Goal: Information Seeking & Learning: Learn about a topic

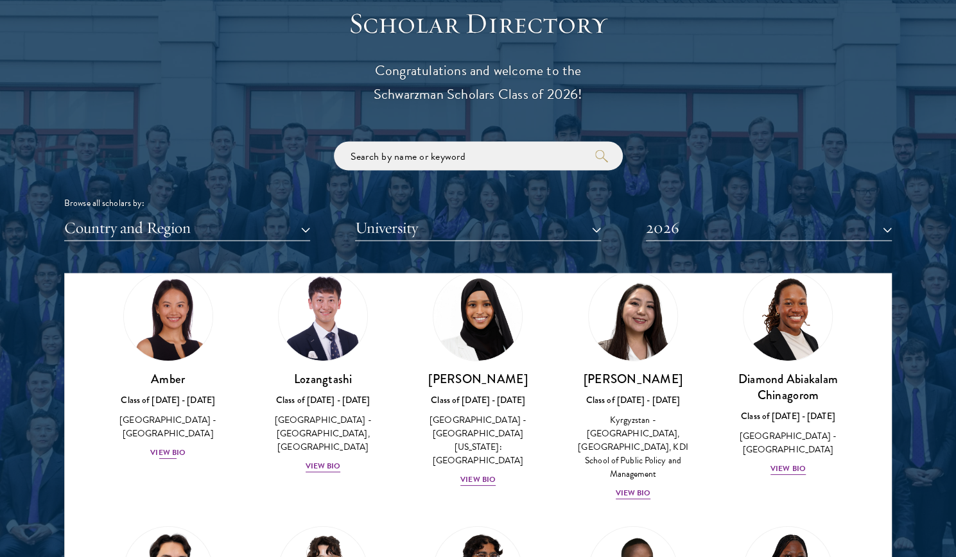
scroll to position [87, 0]
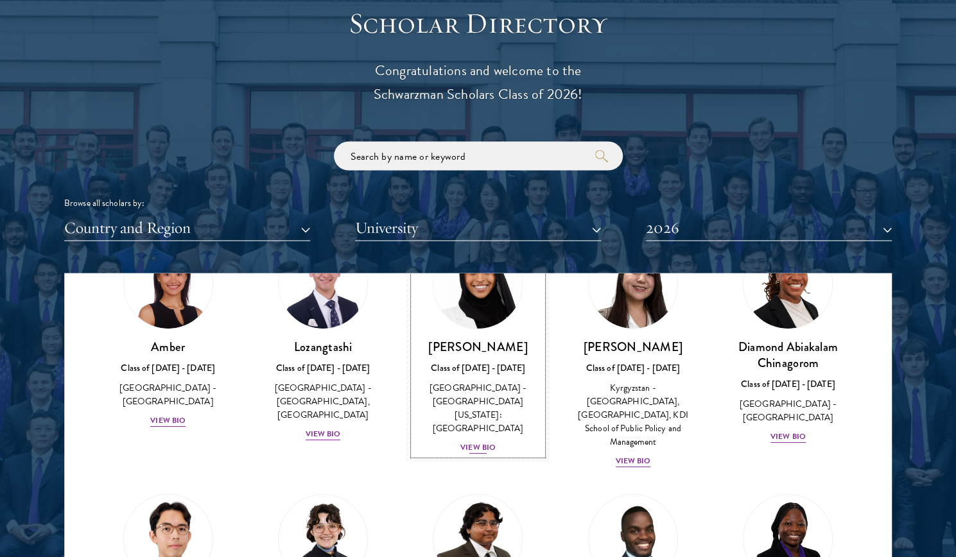
click at [483, 379] on div "[PERSON_NAME] Class of [DATE] - [DATE] [GEOGRAPHIC_DATA] - [GEOGRAPHIC_DATA][US…" at bounding box center [477, 396] width 129 height 116
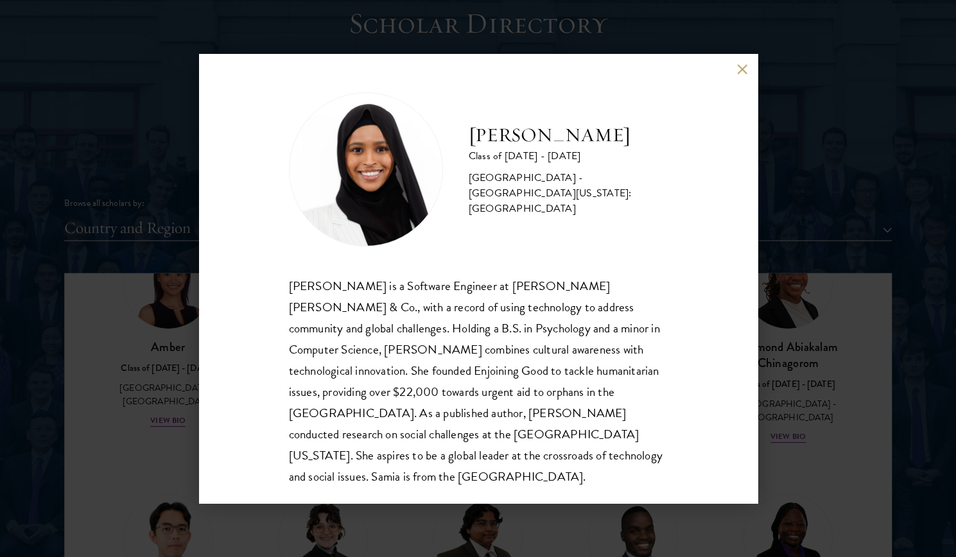
click at [799, 206] on div "[PERSON_NAME] Class of [DATE] - [DATE] [GEOGRAPHIC_DATA] - [GEOGRAPHIC_DATA][US…" at bounding box center [478, 278] width 956 height 557
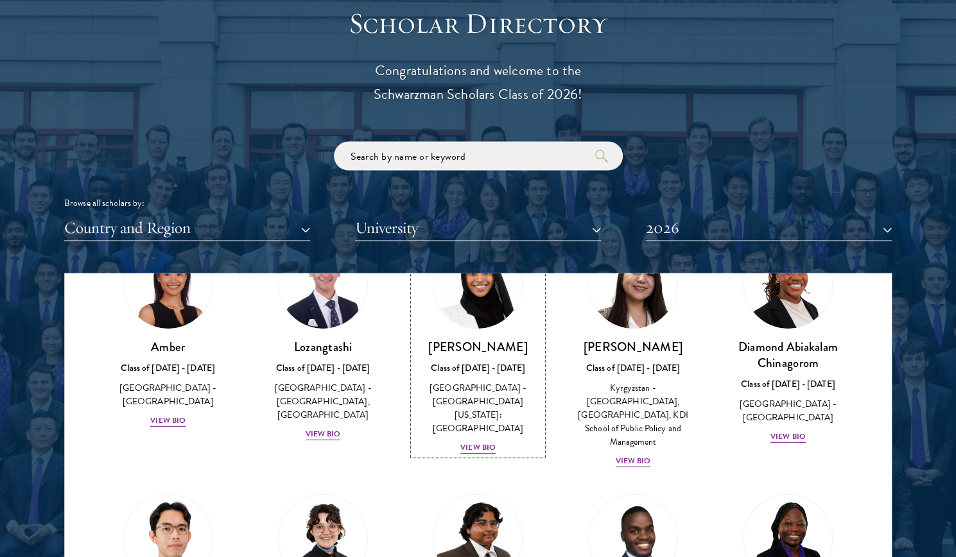
scroll to position [52, 0]
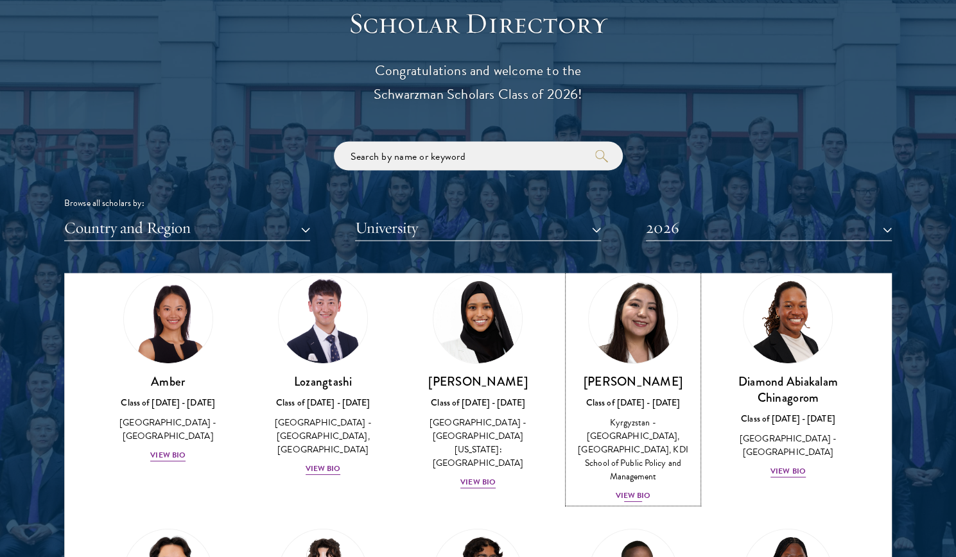
click at [641, 333] on img at bounding box center [633, 319] width 98 height 98
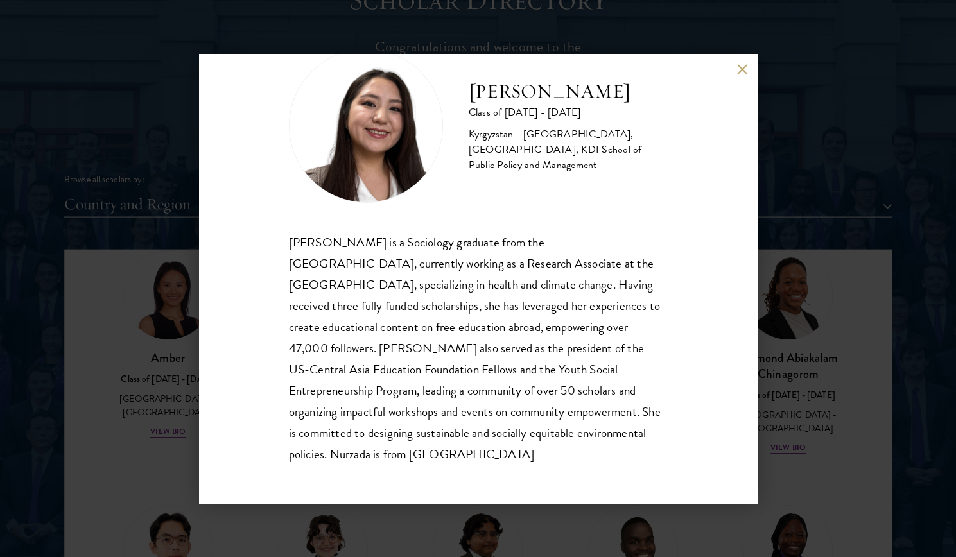
scroll to position [1457, 0]
click at [817, 284] on div "Nurzada Abdivalieva Class of [DATE] - [DATE] [GEOGRAPHIC_DATA] - [GEOGRAPHIC_DA…" at bounding box center [478, 278] width 956 height 557
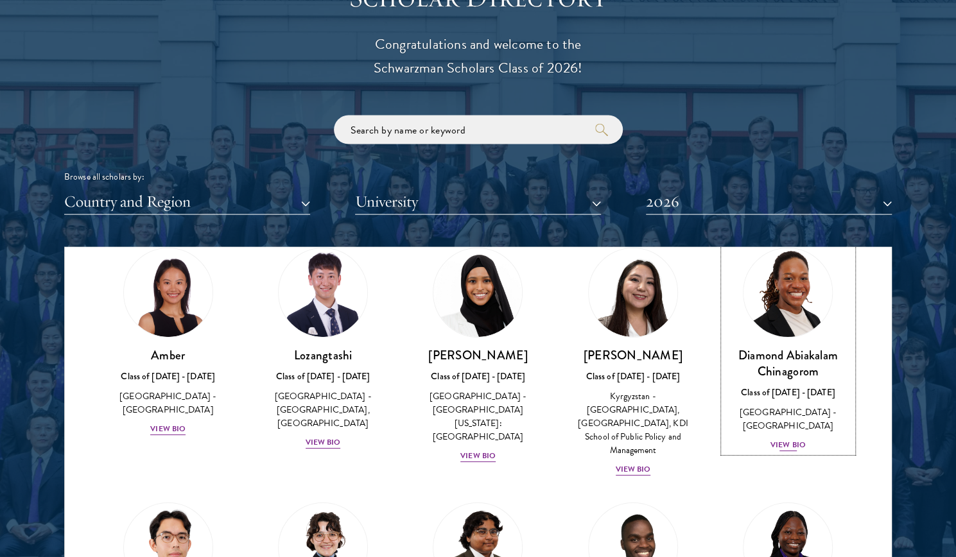
click at [777, 315] on img at bounding box center [788, 293] width 98 height 98
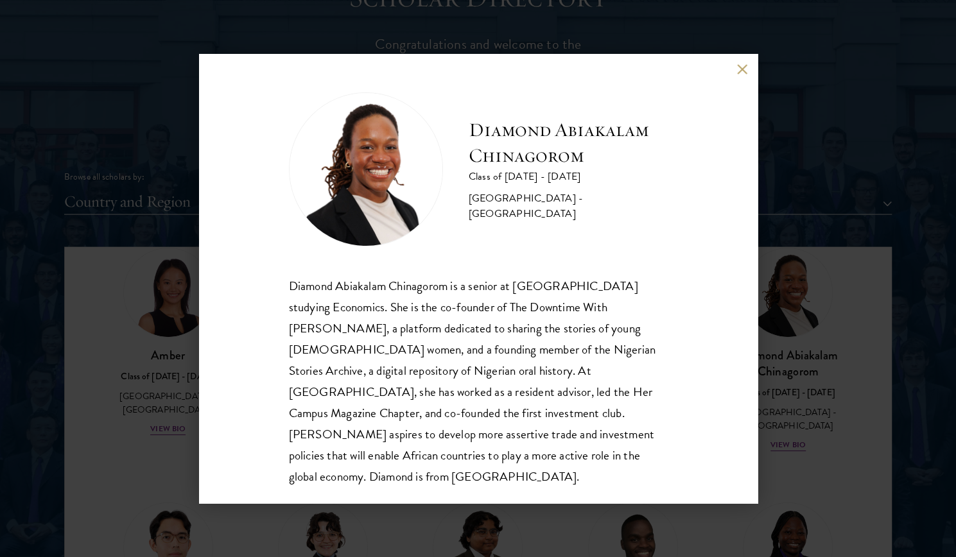
scroll to position [1, 0]
click at [796, 317] on div "Diamond Abiakalam [GEOGRAPHIC_DATA] Class of [DATE] - [DATE] [GEOGRAPHIC_DATA] …" at bounding box center [478, 278] width 956 height 557
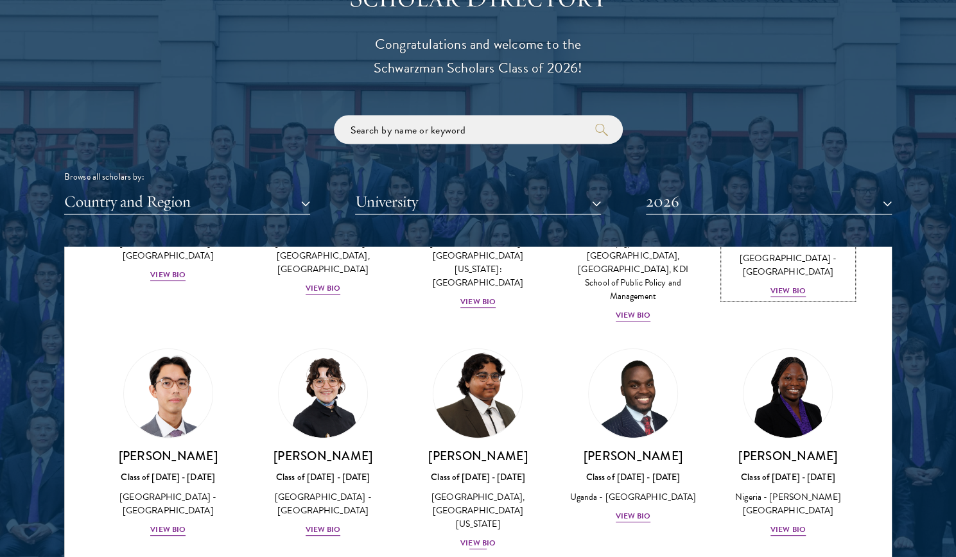
scroll to position [209, 0]
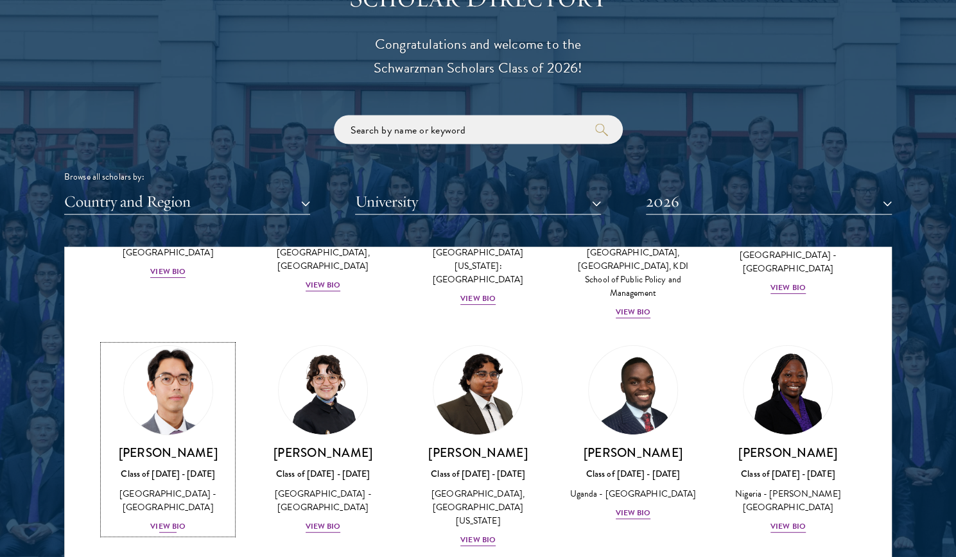
click at [198, 356] on img at bounding box center [168, 391] width 98 height 98
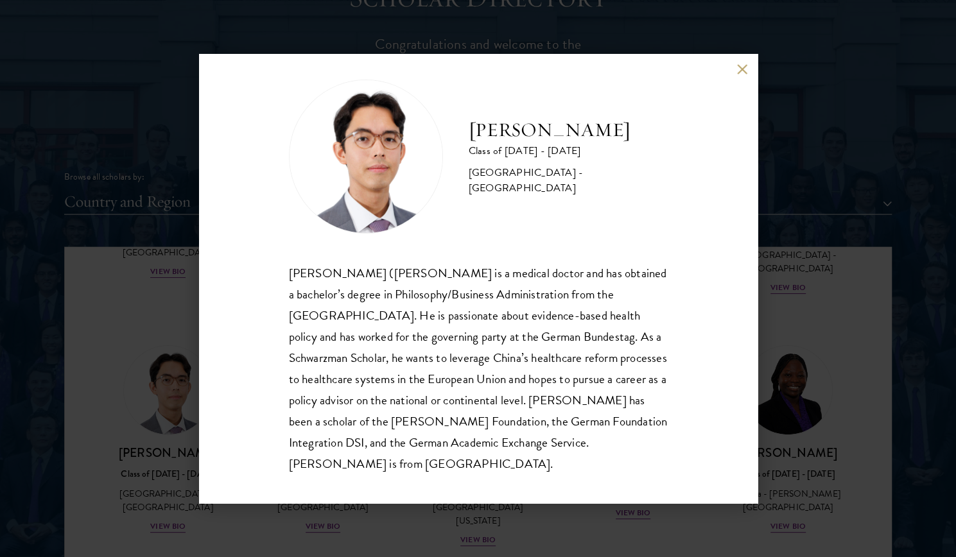
scroll to position [19, 0]
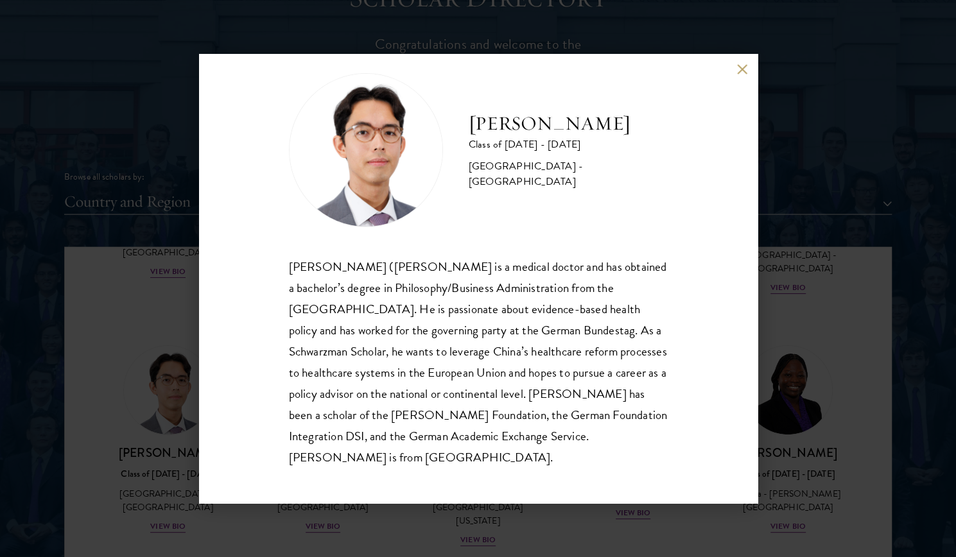
click at [154, 336] on div "[PERSON_NAME] Class of [DATE] - [DATE] [GEOGRAPHIC_DATA] - [GEOGRAPHIC_DATA] [P…" at bounding box center [478, 278] width 956 height 557
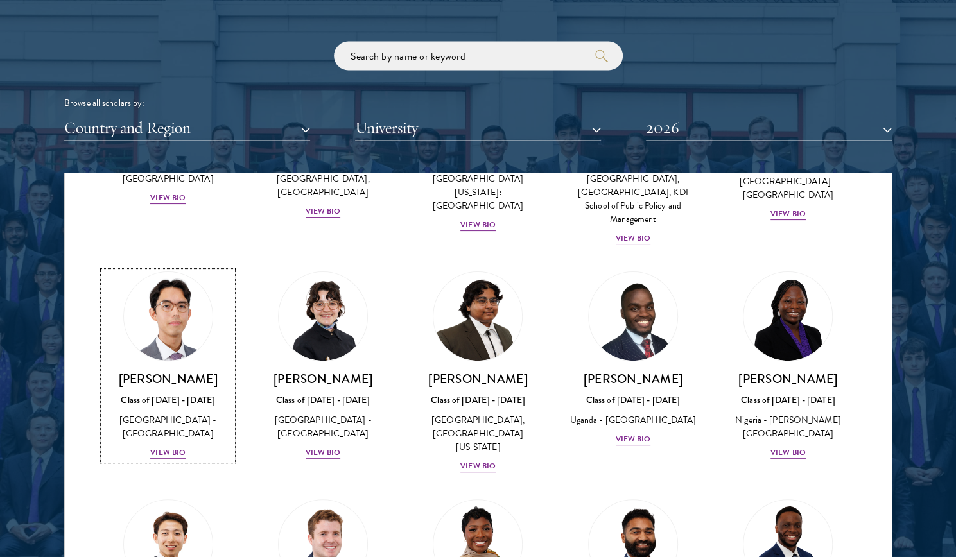
scroll to position [98, 0]
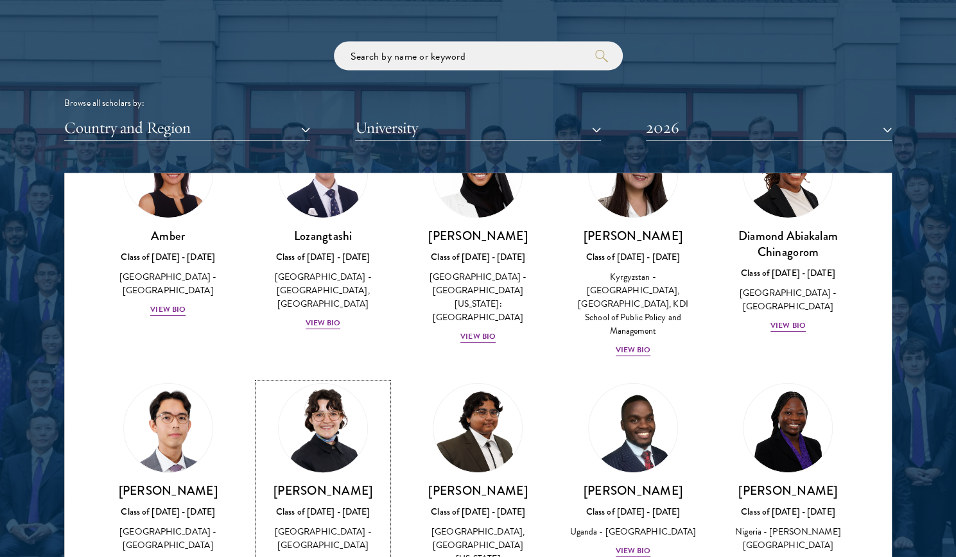
click at [309, 417] on img at bounding box center [323, 428] width 98 height 98
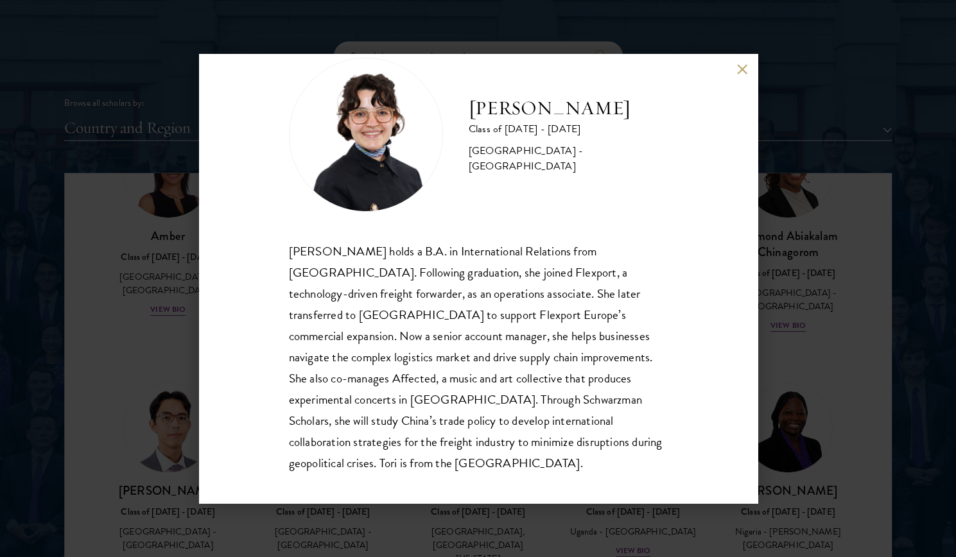
scroll to position [35, 0]
click at [184, 395] on div "[PERSON_NAME] Class of [DATE] - [DATE] [GEOGRAPHIC_DATA] - [GEOGRAPHIC_DATA] [P…" at bounding box center [478, 278] width 956 height 557
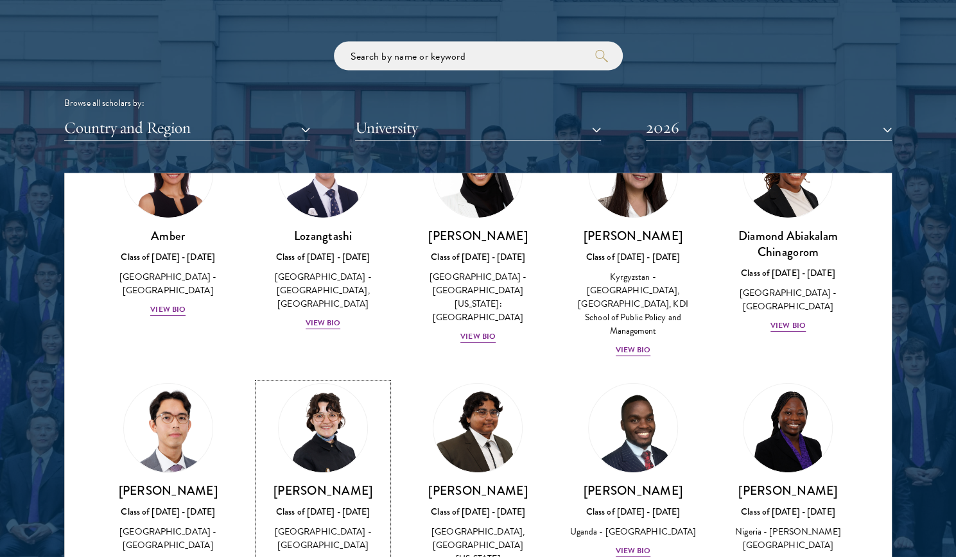
scroll to position [98, 0]
click at [456, 415] on img at bounding box center [478, 428] width 98 height 98
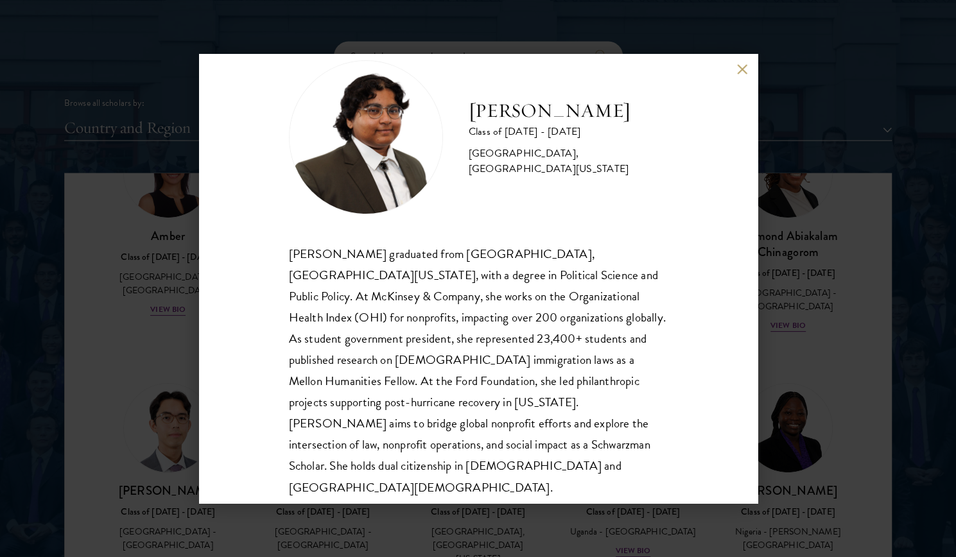
scroll to position [35, 0]
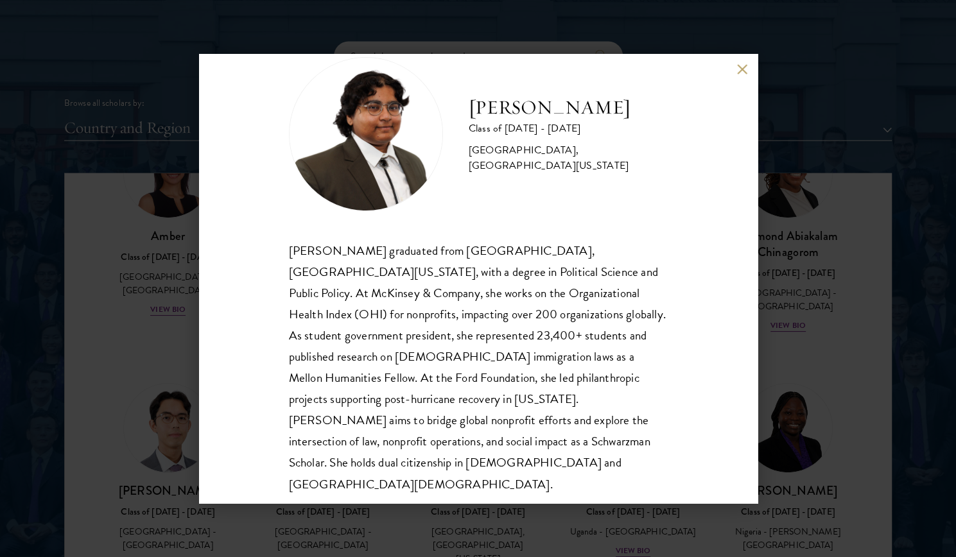
click at [116, 350] on div "[PERSON_NAME] Class of [DATE] - [DATE] [GEOGRAPHIC_DATA] - [GEOGRAPHIC_DATA], […" at bounding box center [478, 278] width 956 height 557
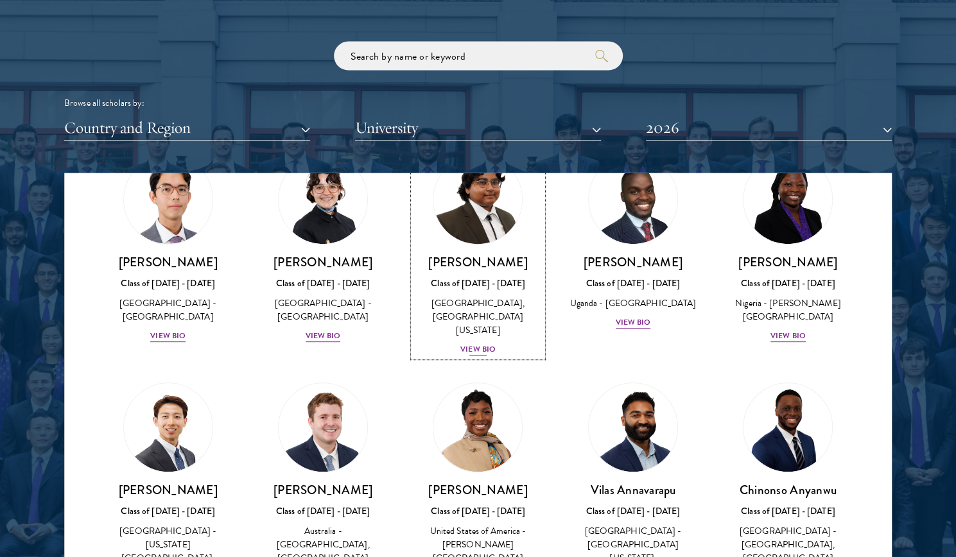
scroll to position [333, 0]
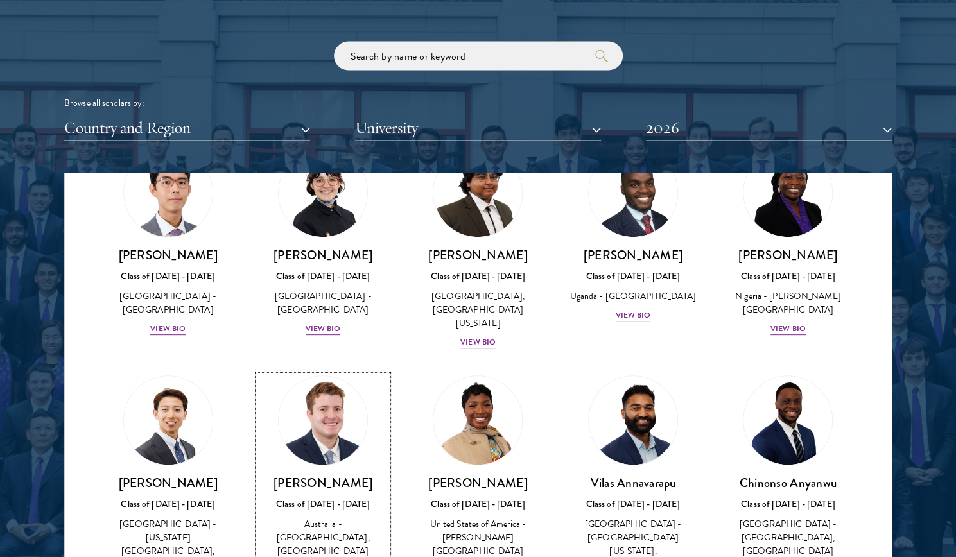
click at [335, 413] on img at bounding box center [323, 421] width 98 height 98
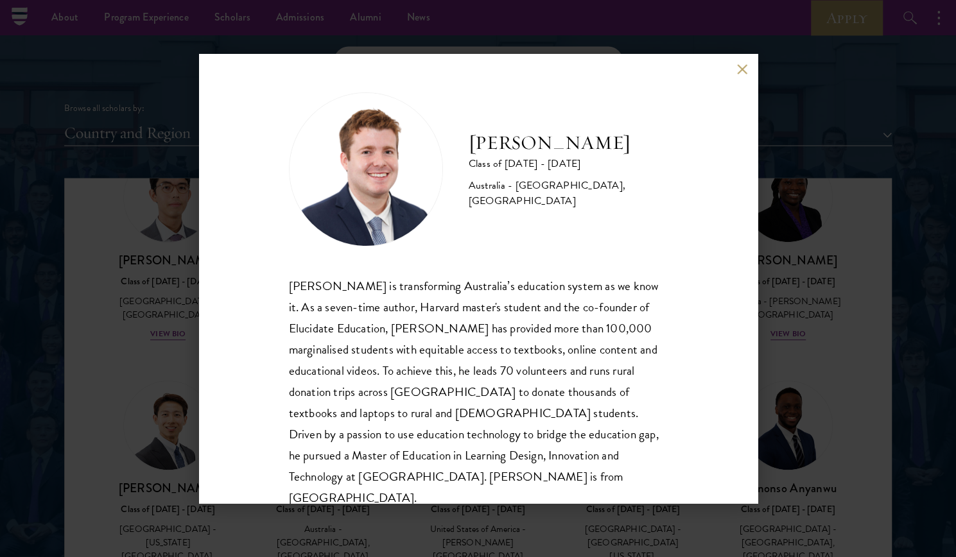
scroll to position [1525, 0]
click at [183, 346] on div "[PERSON_NAME] Class of [DATE] - [DATE] [GEOGRAPHIC_DATA] - [GEOGRAPHIC_DATA], […" at bounding box center [478, 278] width 956 height 557
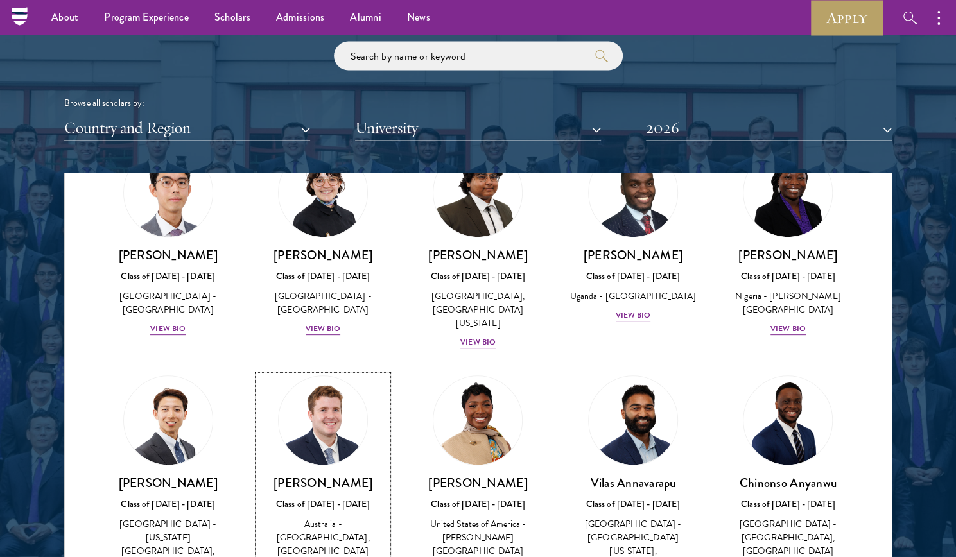
scroll to position [424, 0]
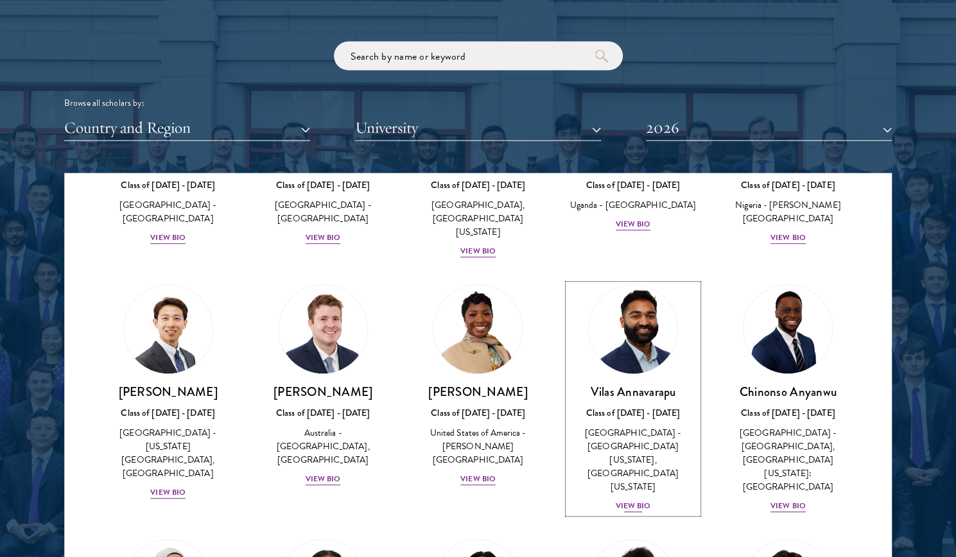
click at [623, 340] on img at bounding box center [633, 330] width 98 height 98
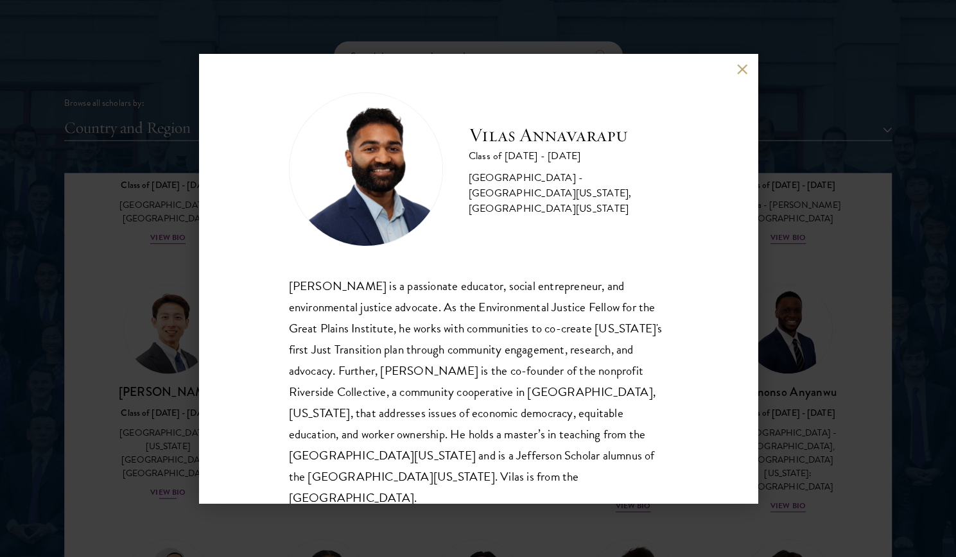
click at [76, 319] on div "[PERSON_NAME] Class of [DATE] - [DATE] [GEOGRAPHIC_DATA] - [GEOGRAPHIC_DATA][US…" at bounding box center [478, 278] width 956 height 557
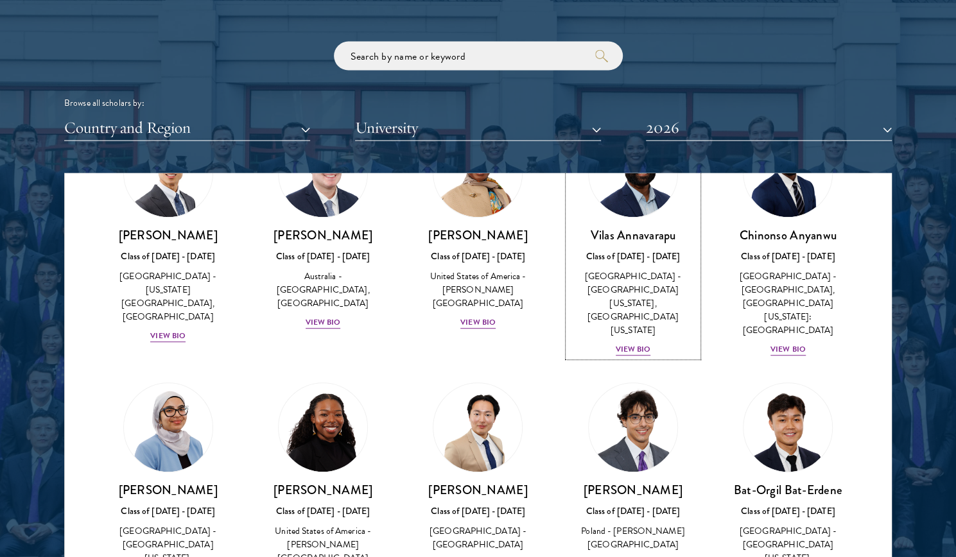
scroll to position [657, 0]
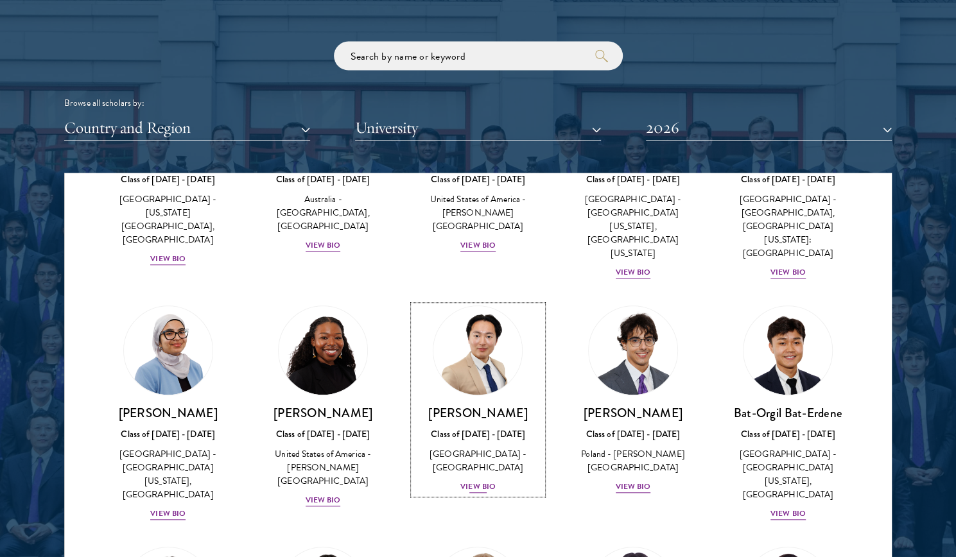
click at [470, 340] on img at bounding box center [478, 351] width 98 height 98
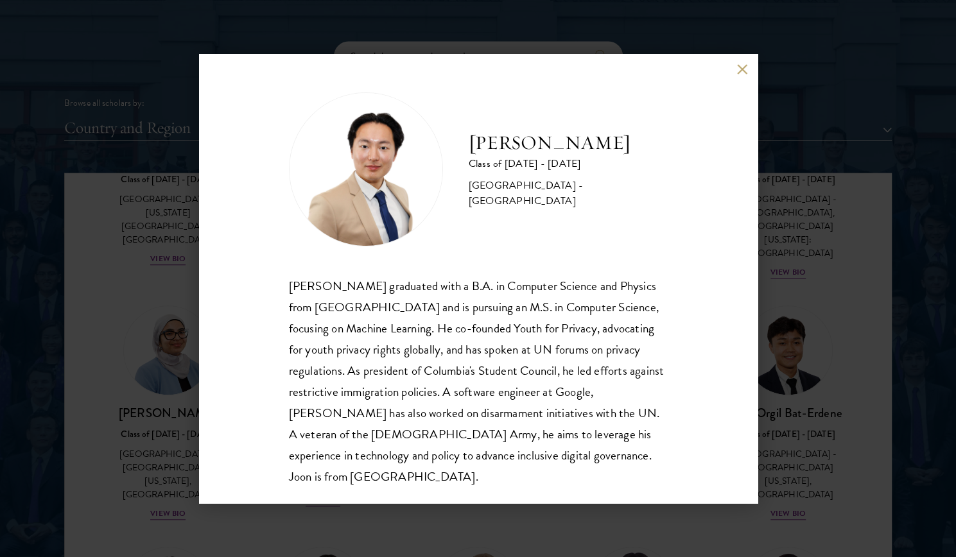
click at [123, 310] on div "[PERSON_NAME] Class of [DATE] - [DATE] [GEOGRAPHIC_DATA] - [GEOGRAPHIC_DATA] [P…" at bounding box center [478, 278] width 956 height 557
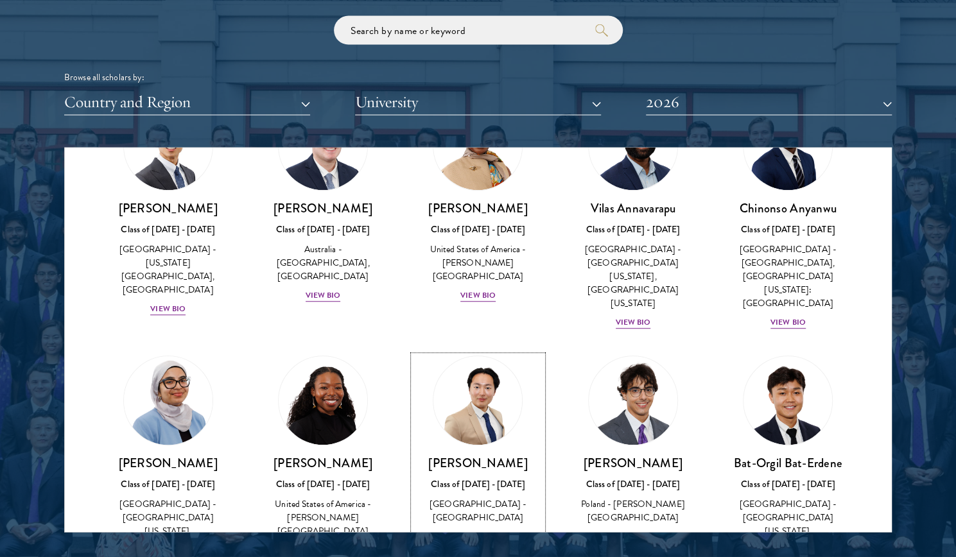
scroll to position [583, 0]
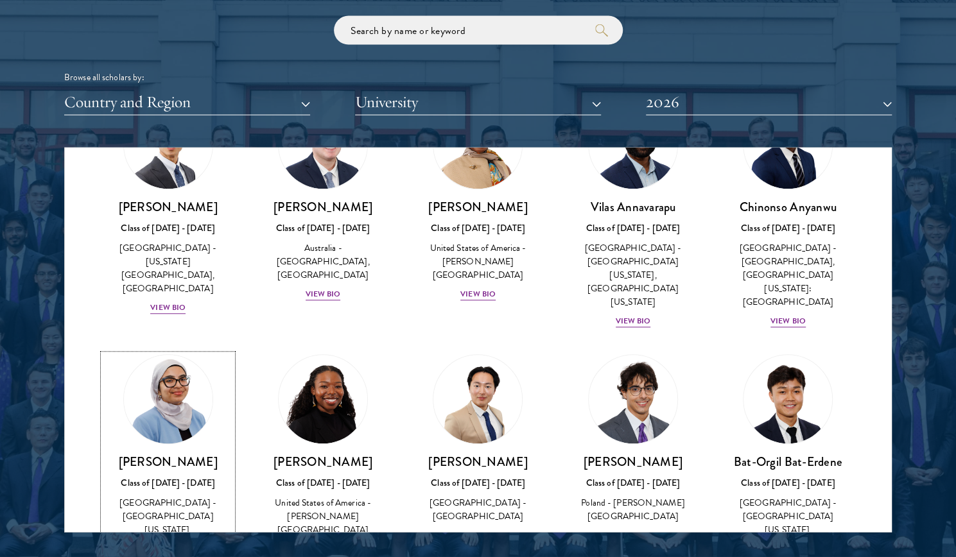
click at [176, 370] on img at bounding box center [168, 400] width 98 height 98
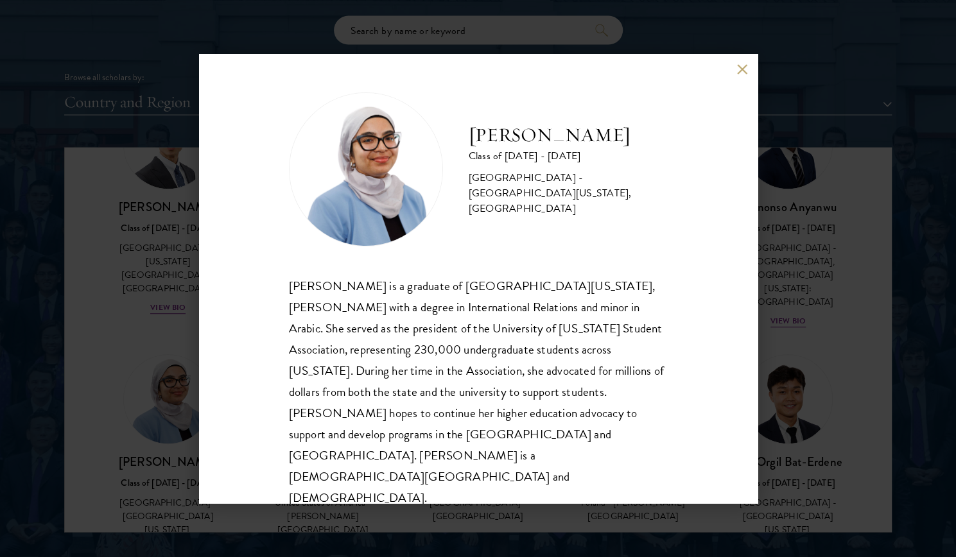
click at [176, 370] on div "[PERSON_NAME] Class of [DATE] - [DATE] [GEOGRAPHIC_DATA] - [GEOGRAPHIC_DATA][US…" at bounding box center [478, 278] width 956 height 557
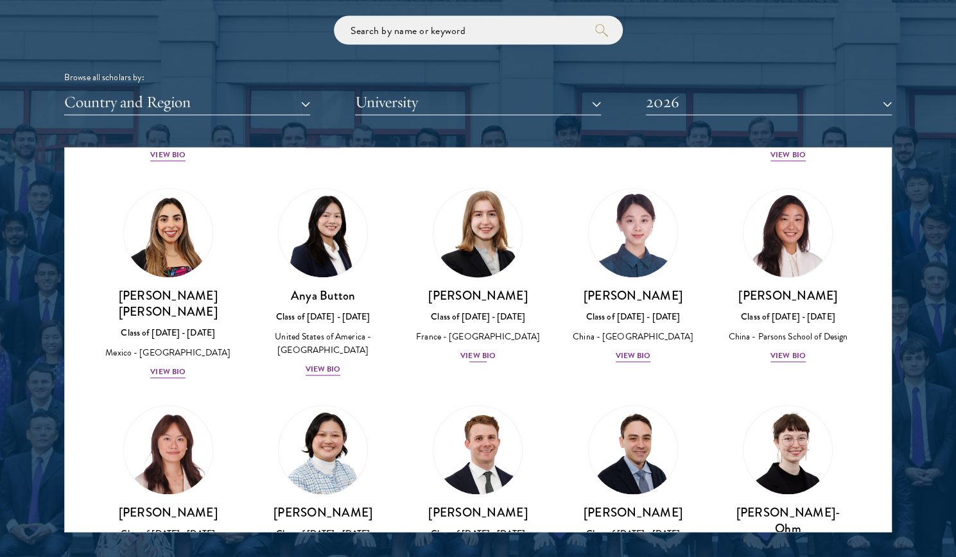
scroll to position [1003, 0]
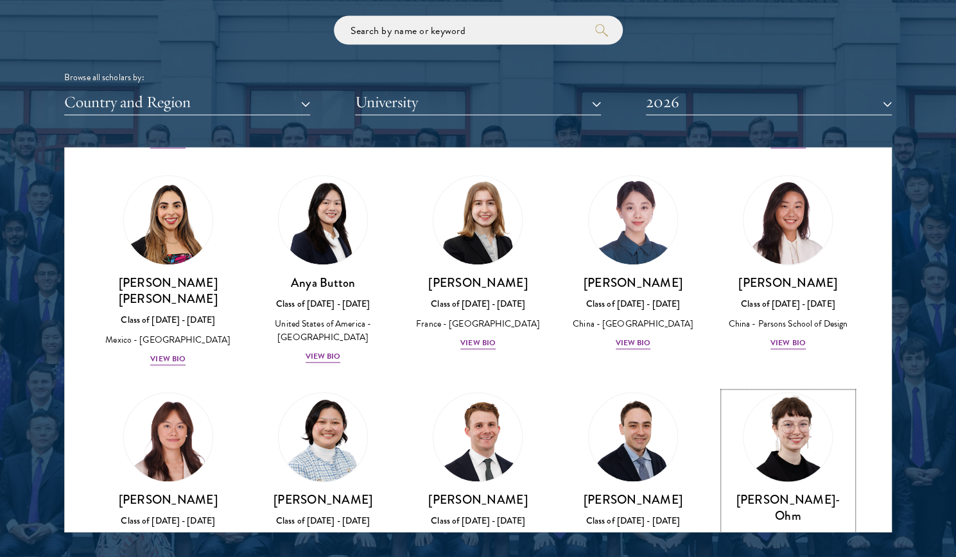
click at [777, 389] on img at bounding box center [788, 438] width 98 height 98
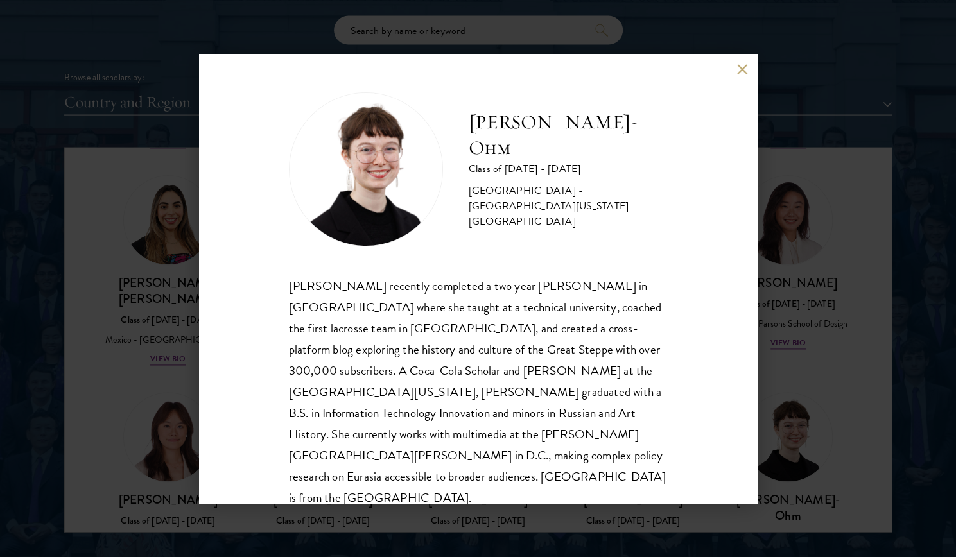
click at [854, 354] on div "[PERSON_NAME]-Ohm Class of [DATE] - [DATE] [GEOGRAPHIC_DATA] - [GEOGRAPHIC_DATA…" at bounding box center [478, 278] width 956 height 557
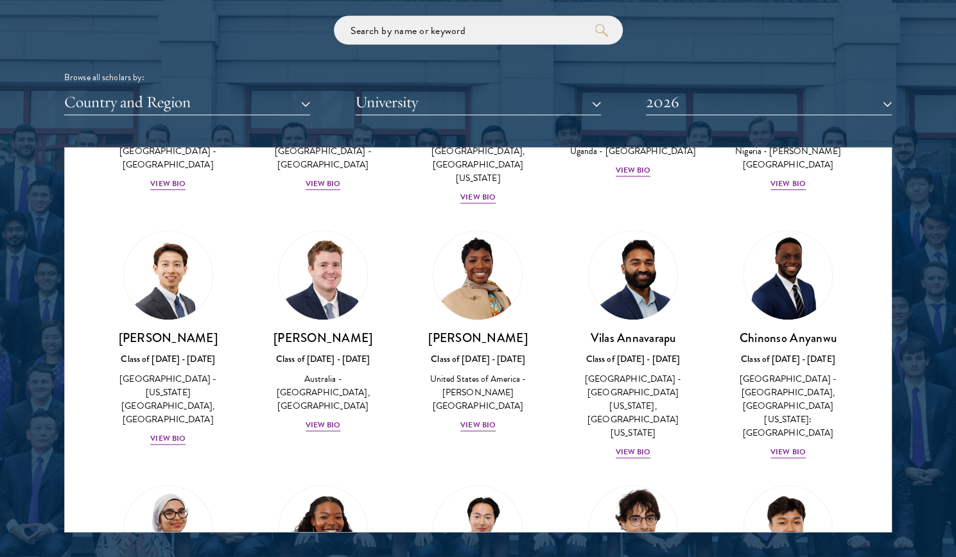
scroll to position [446, 0]
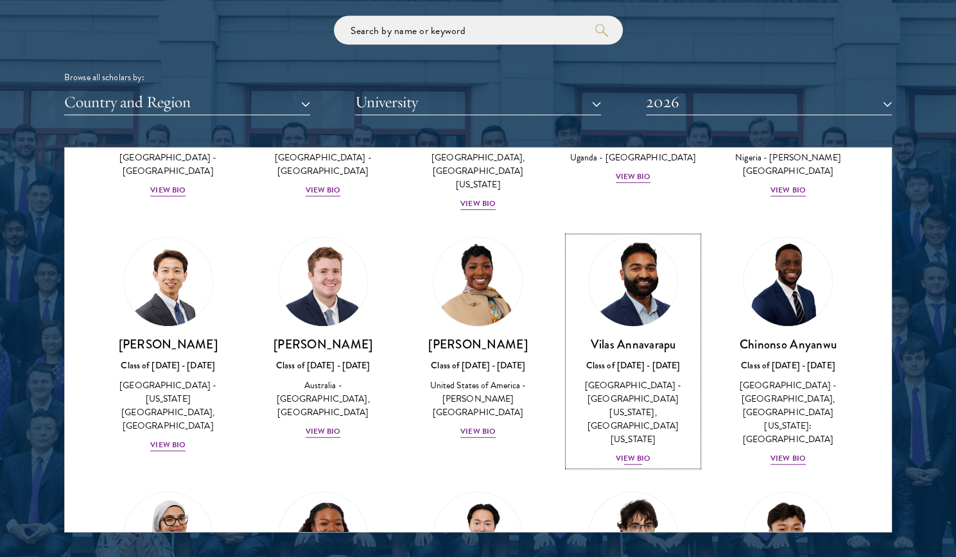
click at [645, 317] on link "[PERSON_NAME] Class of [DATE] - [DATE] [GEOGRAPHIC_DATA] - [GEOGRAPHIC_DATA][US…" at bounding box center [632, 352] width 129 height 229
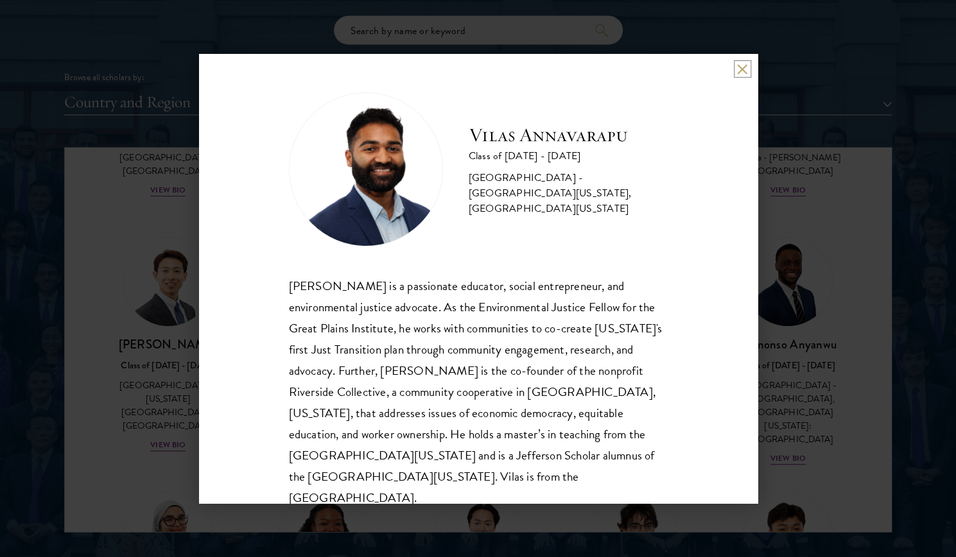
click at [737, 71] on button at bounding box center [742, 69] width 11 height 11
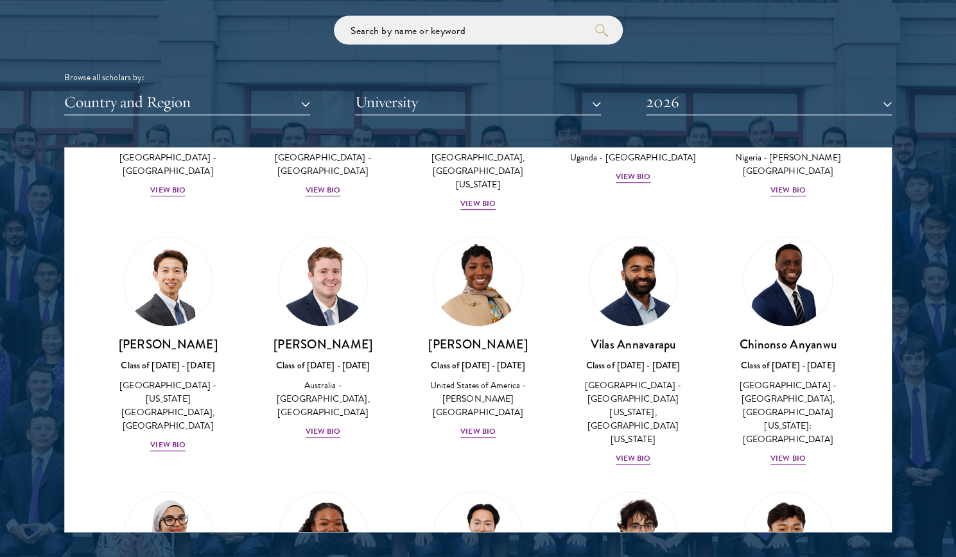
click at [906, 292] on div at bounding box center [478, 206] width 956 height 781
click at [786, 337] on h3 "Chinonso Anyanwu" at bounding box center [788, 345] width 129 height 16
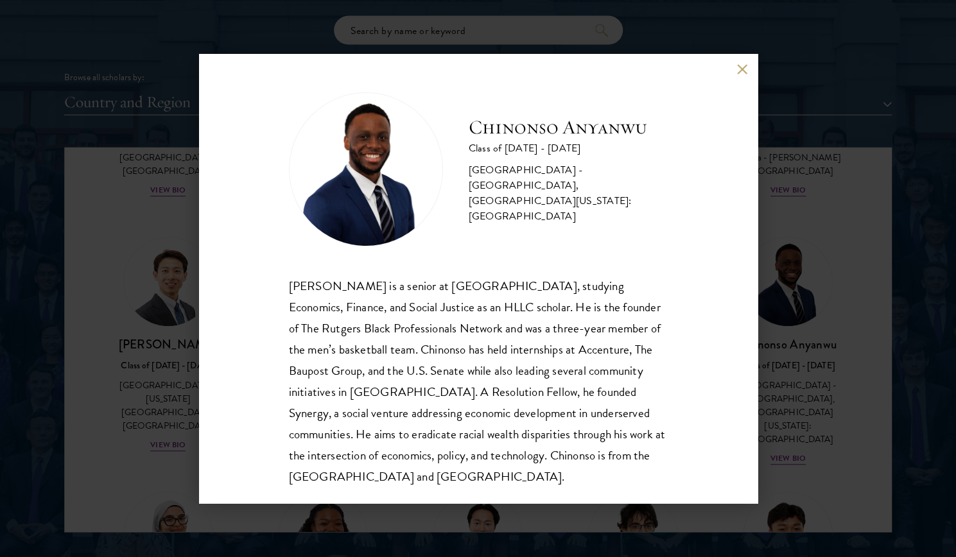
click at [846, 144] on div "[PERSON_NAME] Class of [DATE] - [DATE] [GEOGRAPHIC_DATA] - [GEOGRAPHIC_DATA], […" at bounding box center [478, 278] width 956 height 557
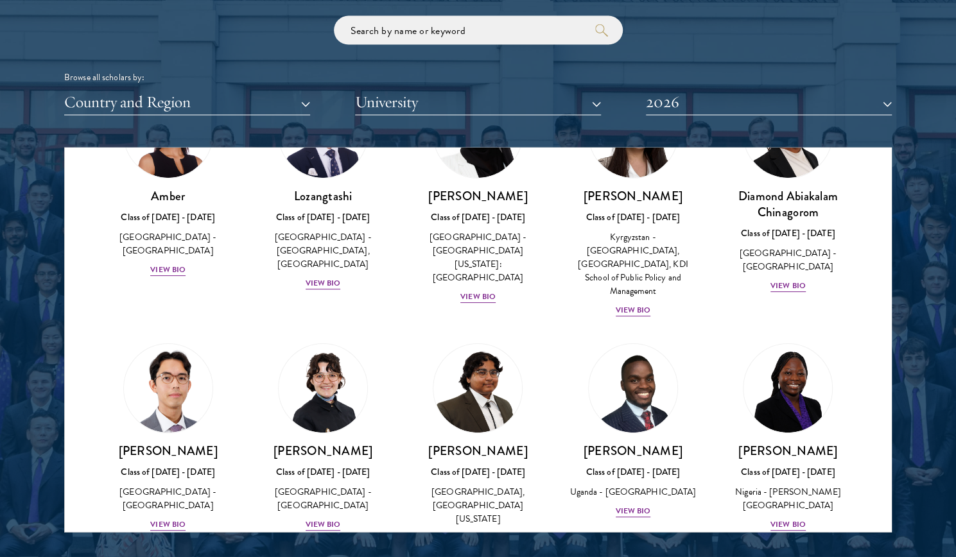
scroll to position [116, 0]
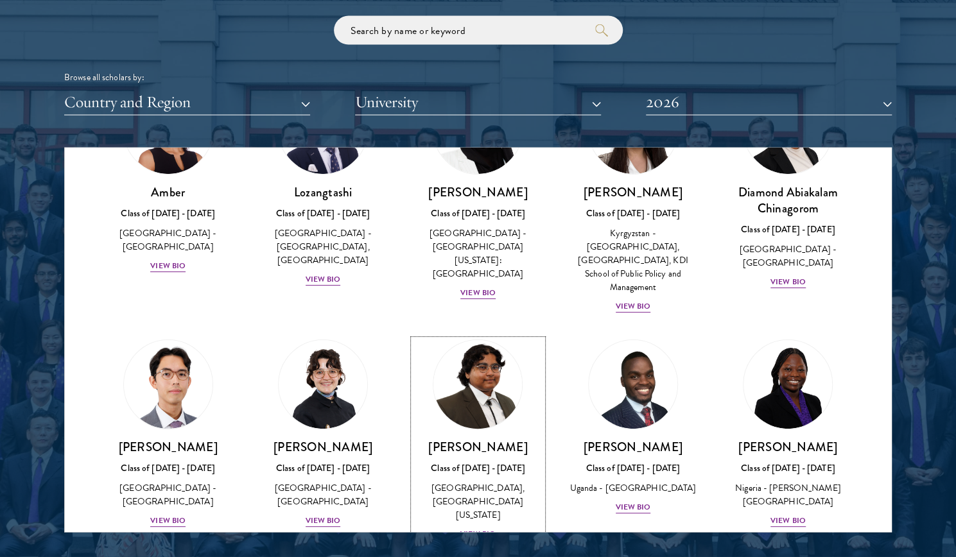
click at [483, 394] on img at bounding box center [478, 385] width 98 height 98
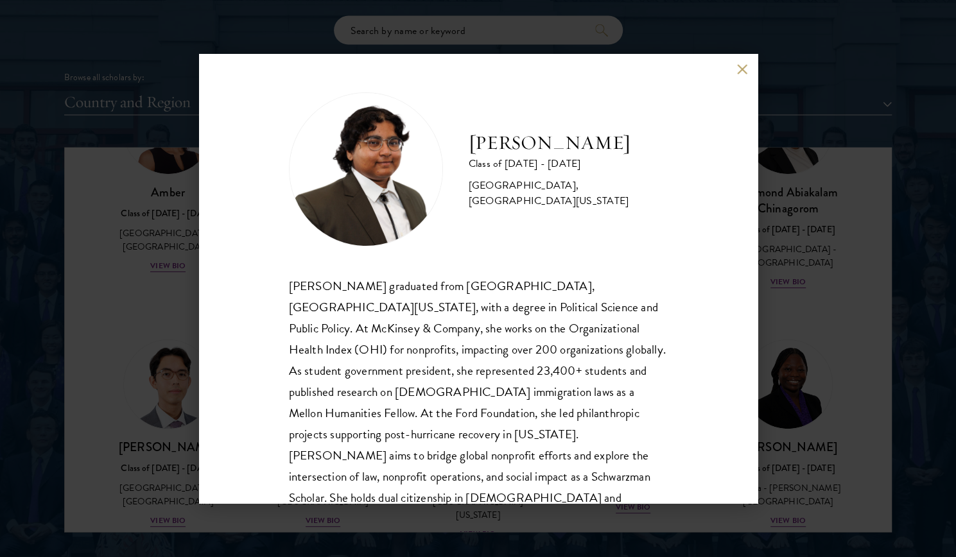
click at [893, 289] on div "[PERSON_NAME] Class of [DATE] - [DATE] [GEOGRAPHIC_DATA] - [GEOGRAPHIC_DATA], […" at bounding box center [478, 278] width 956 height 557
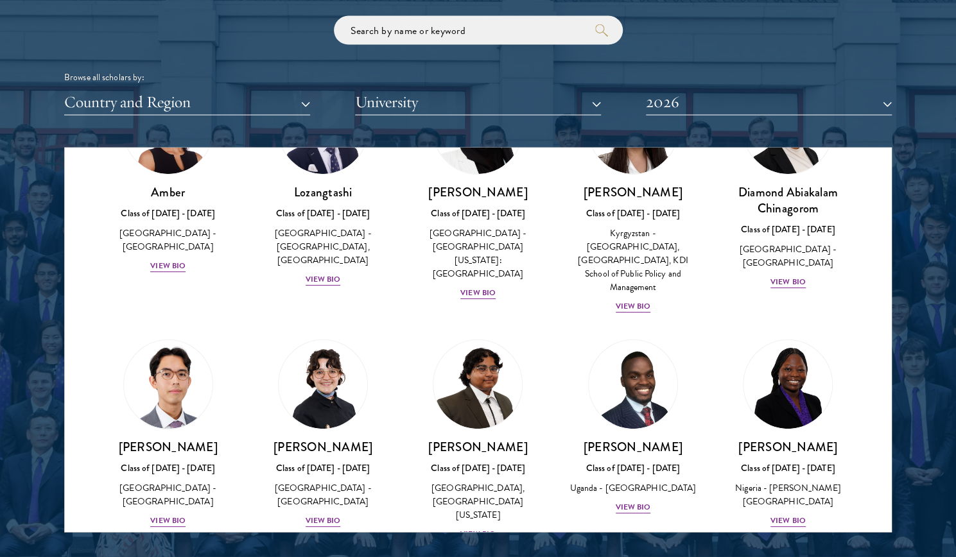
scroll to position [1094, 0]
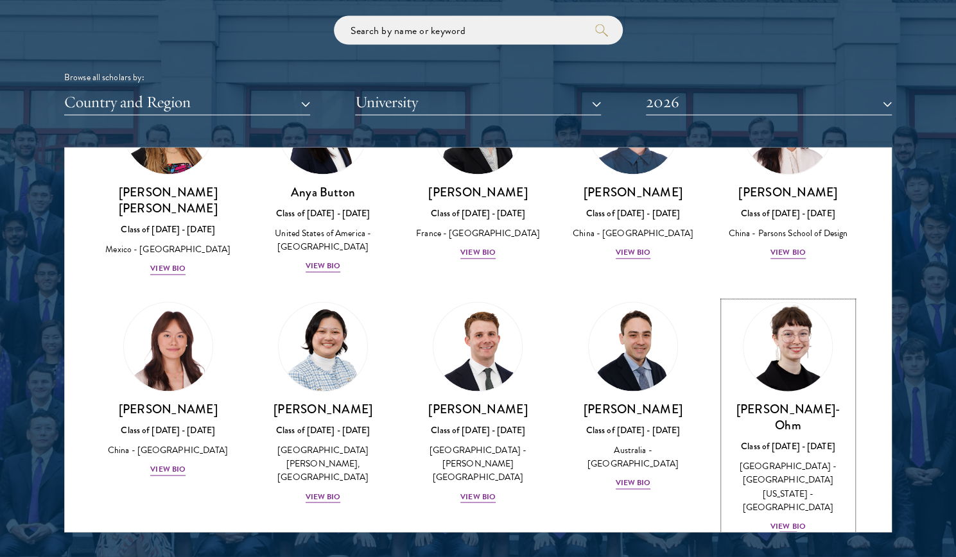
click at [771, 299] on img at bounding box center [788, 348] width 98 height 98
click at [894, 309] on div at bounding box center [478, 206] width 956 height 781
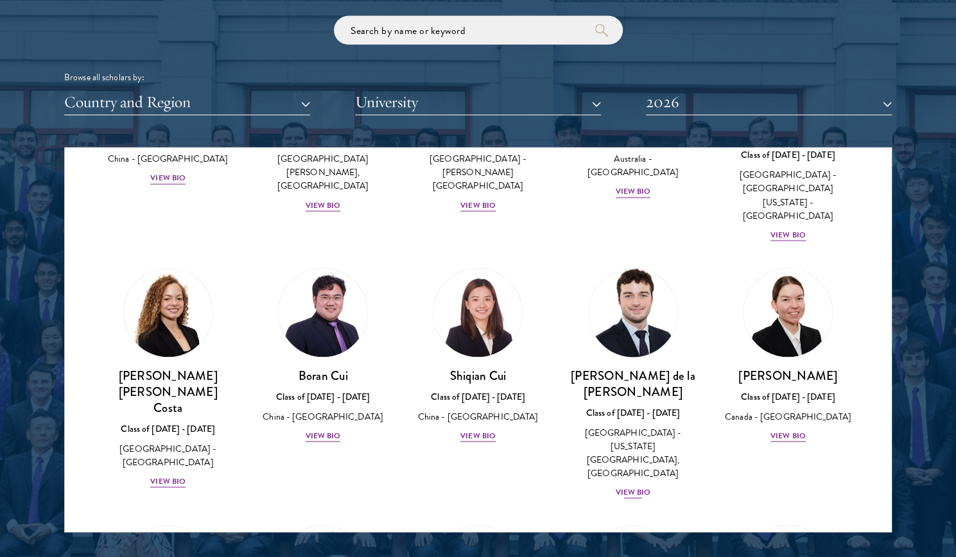
scroll to position [1386, 0]
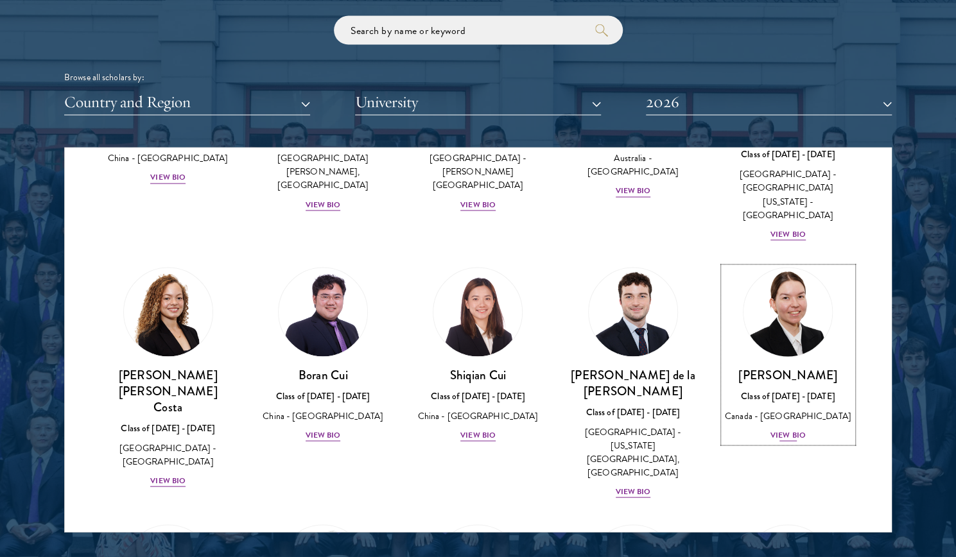
click at [783, 264] on img at bounding box center [788, 313] width 98 height 98
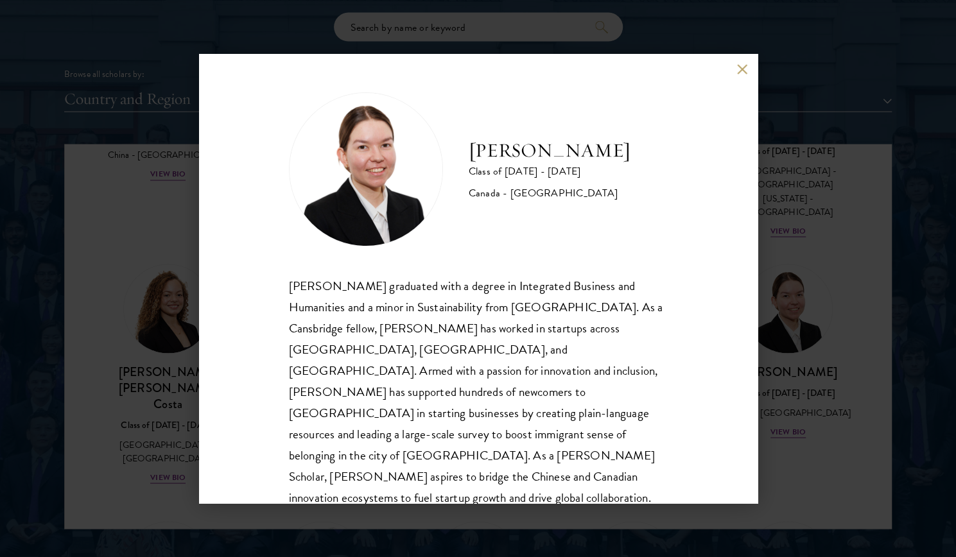
scroll to position [1560, 0]
click at [871, 258] on div "[PERSON_NAME] Class of [DATE] - [DATE] [GEOGRAPHIC_DATA] - [GEOGRAPHIC_DATA] [P…" at bounding box center [478, 278] width 956 height 557
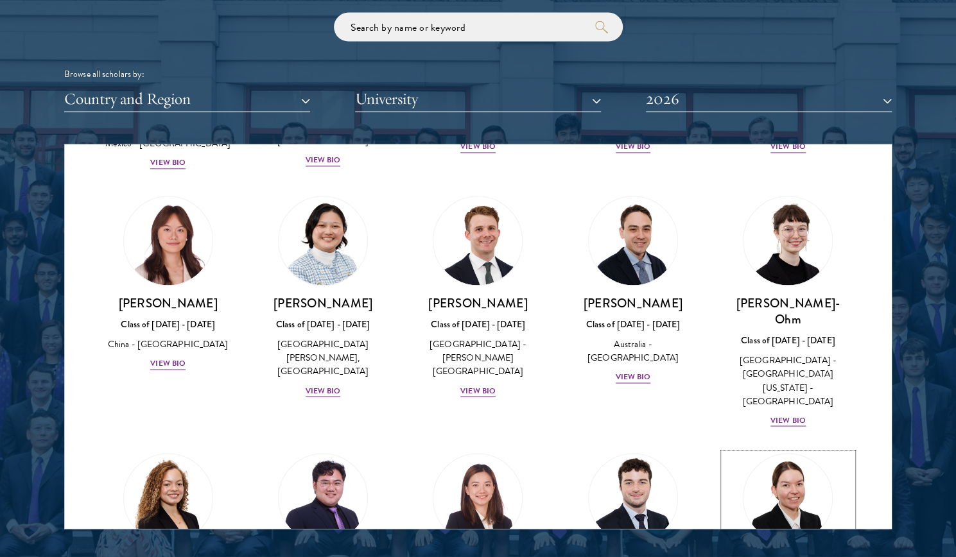
scroll to position [1197, 0]
